Goal: Task Accomplishment & Management: Manage account settings

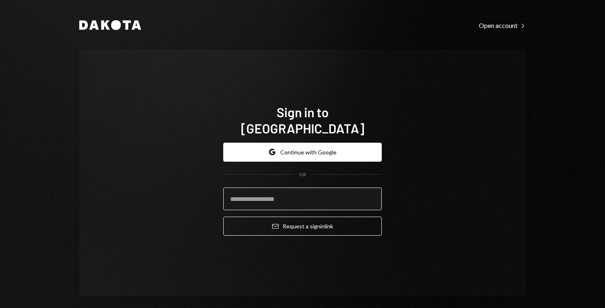
click at [316, 191] on input "email" at bounding box center [302, 199] width 159 height 23
click at [317, 195] on input "email" at bounding box center [302, 199] width 159 height 23
click at [414, 194] on div "Sign in to [GEOGRAPHIC_DATA] Google Continue with Google OR Email Request a sig…" at bounding box center [302, 173] width 447 height 247
click at [336, 199] on input "email" at bounding box center [302, 199] width 159 height 23
type input "**********"
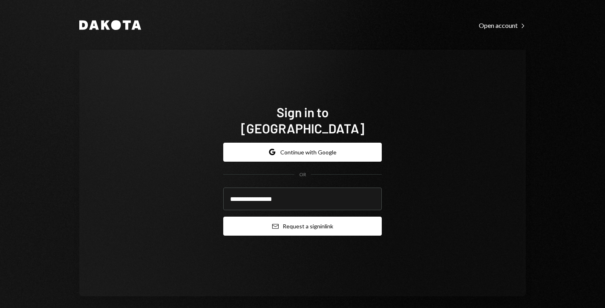
click at [313, 219] on button "Email Request a sign in link" at bounding box center [302, 226] width 159 height 19
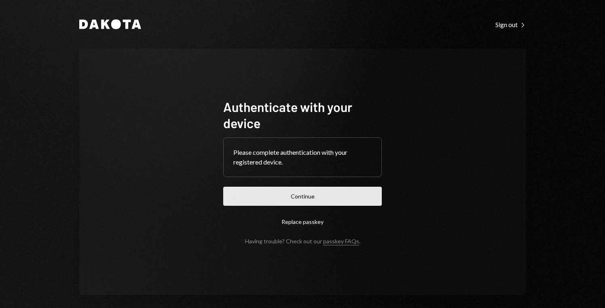
click at [322, 195] on button "Continue" at bounding box center [302, 196] width 159 height 19
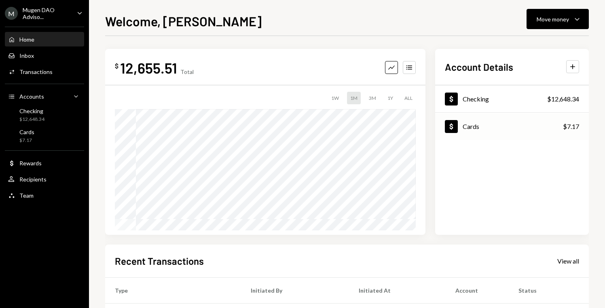
click at [505, 125] on div "Dollar Cards $7.17" at bounding box center [512, 127] width 154 height 26
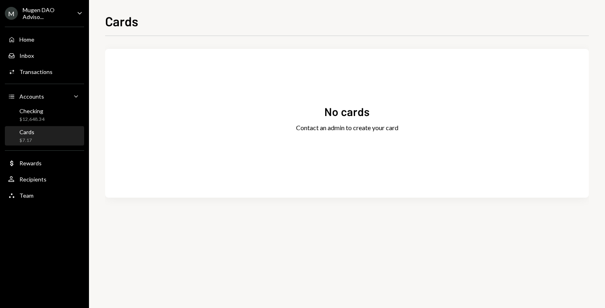
click at [391, 127] on div "Contact an admin to create your card" at bounding box center [347, 128] width 102 height 10
click at [76, 9] on icon "Caret Down" at bounding box center [79, 12] width 9 height 9
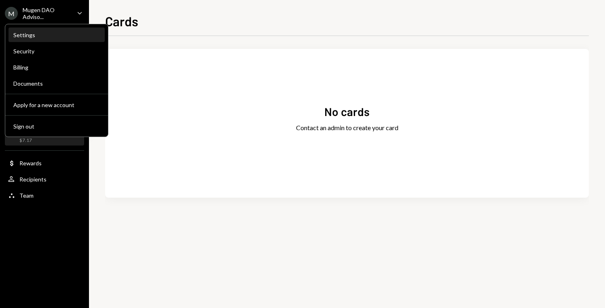
click at [36, 39] on div "Settings" at bounding box center [56, 35] width 87 height 14
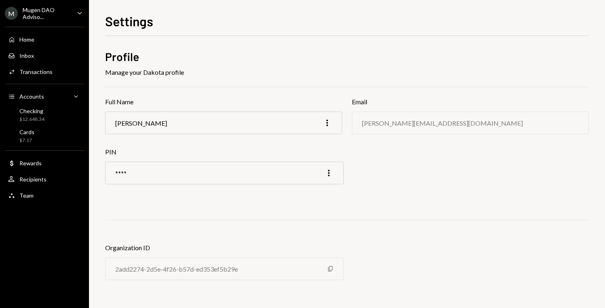
click at [117, 76] on div "Manage your Dakota profile" at bounding box center [347, 73] width 484 height 10
click at [33, 195] on div "Team Team" at bounding box center [44, 195] width 73 height 7
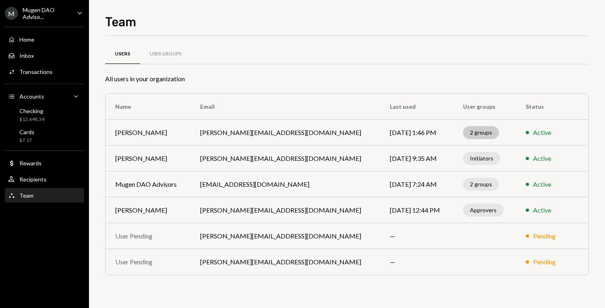
click at [463, 134] on div "2 groups" at bounding box center [481, 132] width 36 height 13
click at [463, 130] on div "2 groups" at bounding box center [481, 132] width 36 height 13
click at [464, 134] on div "2 groups" at bounding box center [481, 132] width 36 height 13
click at [388, 69] on div "Users User Groups" at bounding box center [347, 59] width 484 height 30
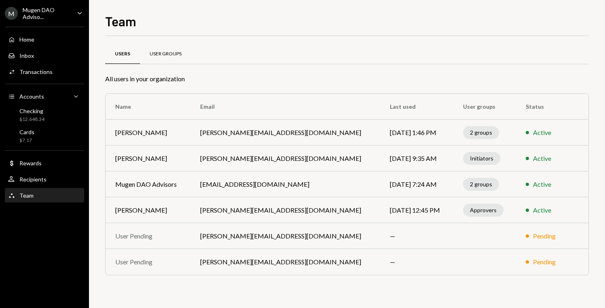
click at [157, 55] on div "User Groups" at bounding box center [166, 54] width 32 height 7
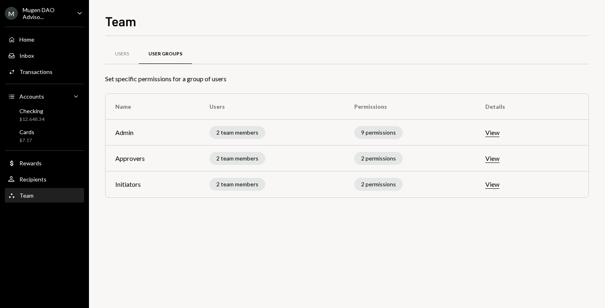
click at [492, 140] on td "View" at bounding box center [514, 133] width 76 height 26
click at [492, 131] on button "View" at bounding box center [492, 133] width 14 height 8
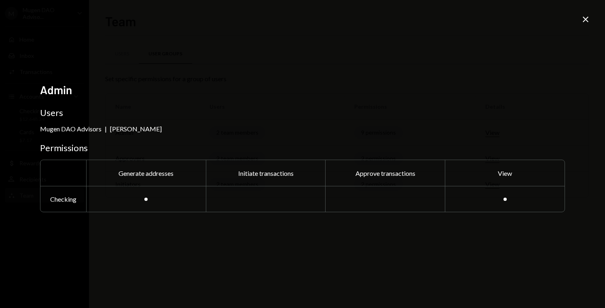
click at [583, 19] on icon "Close" at bounding box center [586, 20] width 10 height 10
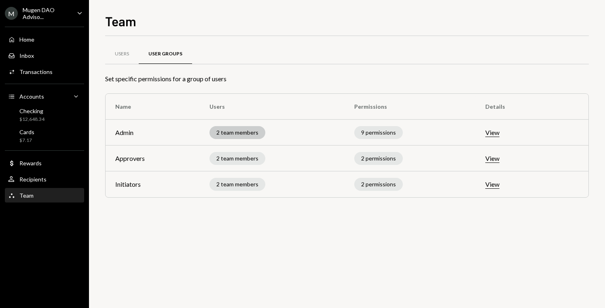
click at [241, 133] on div "2 team members" at bounding box center [238, 132] width 56 height 13
click at [244, 130] on div "2 team members" at bounding box center [238, 132] width 56 height 13
click at [253, 136] on div "2 team members" at bounding box center [238, 132] width 56 height 13
click at [249, 132] on div "2 team members" at bounding box center [238, 132] width 56 height 13
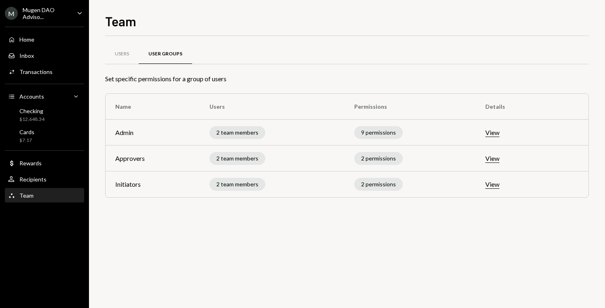
click at [119, 132] on td "Admin" at bounding box center [153, 133] width 94 height 26
click at [496, 128] on td "View" at bounding box center [514, 133] width 76 height 26
click at [496, 131] on button "View" at bounding box center [492, 133] width 14 height 8
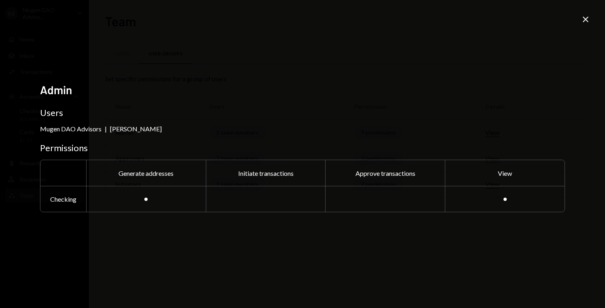
click at [585, 16] on icon "Close" at bounding box center [586, 20] width 10 height 10
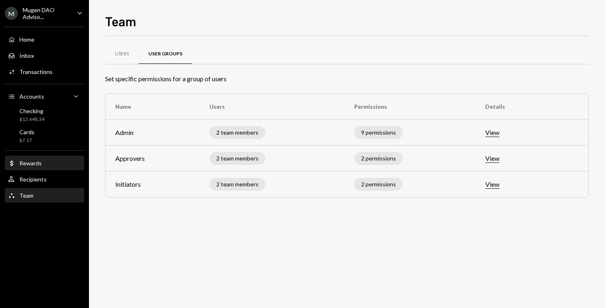
click at [55, 169] on div "Dollar Rewards" at bounding box center [44, 164] width 73 height 14
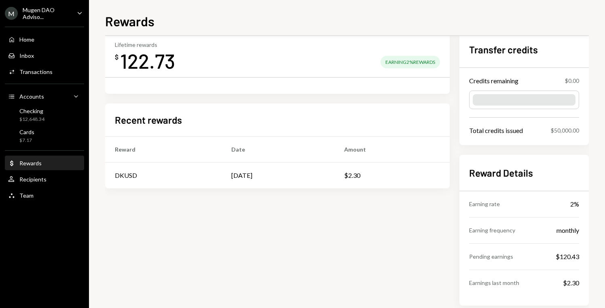
scroll to position [38, 0]
